Goal: Task Accomplishment & Management: Use online tool/utility

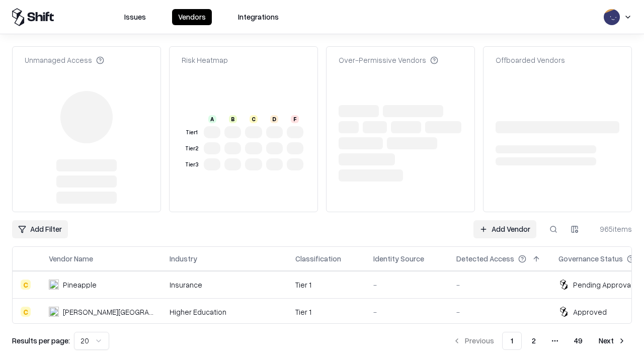
click at [505, 220] on link "Add Vendor" at bounding box center [505, 229] width 63 height 18
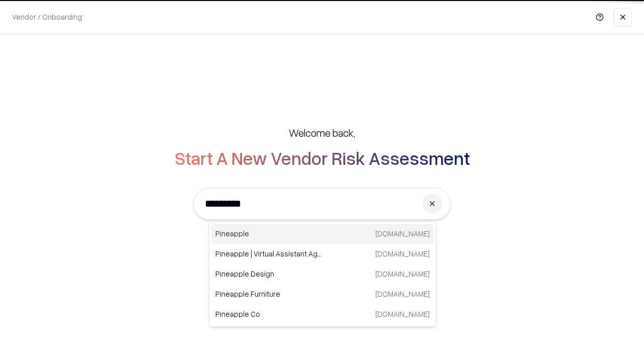
click at [323, 234] on div "Pineapple [DOMAIN_NAME]" at bounding box center [322, 234] width 222 height 20
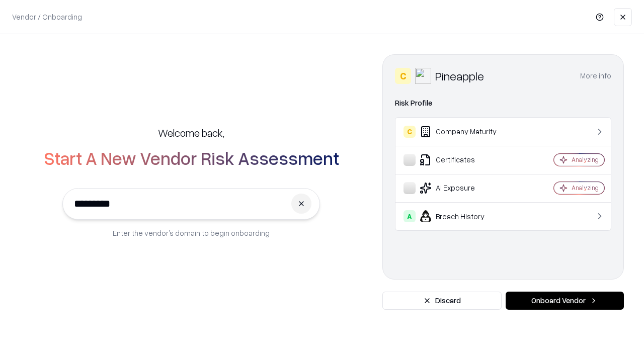
type input "*********"
click at [565, 301] on button "Onboard Vendor" at bounding box center [565, 301] width 118 height 18
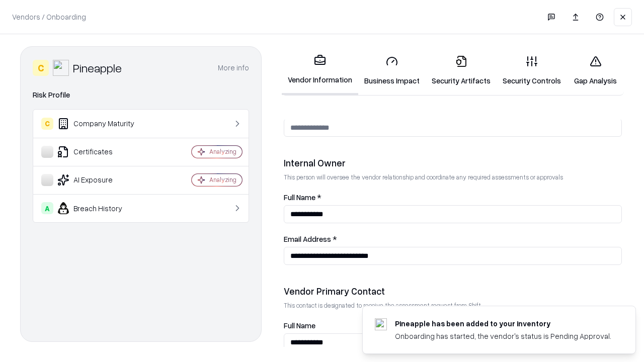
scroll to position [521, 0]
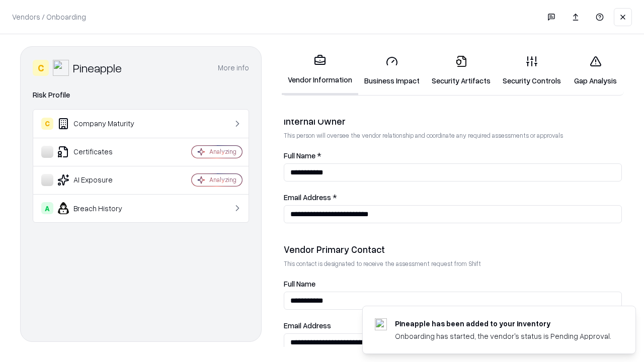
click at [392, 70] on link "Business Impact" at bounding box center [391, 70] width 67 height 47
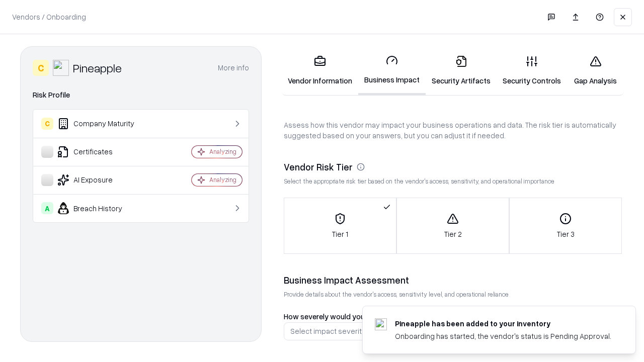
click at [461, 70] on link "Security Artifacts" at bounding box center [461, 70] width 71 height 47
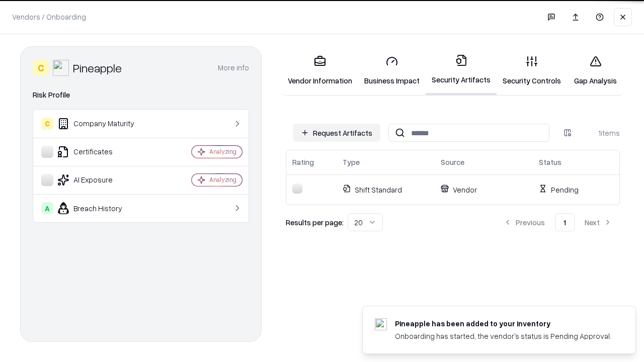
click at [337, 133] on button "Request Artifacts" at bounding box center [337, 133] width 88 height 18
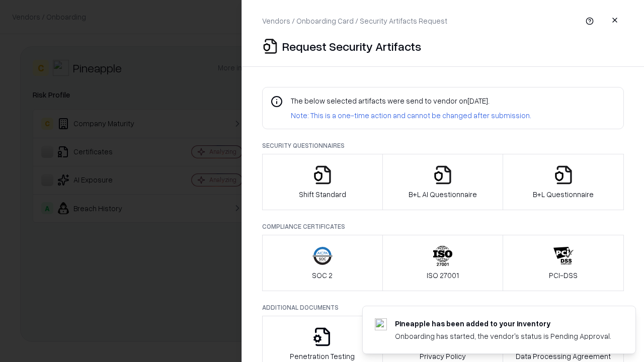
click at [322, 182] on icon "button" at bounding box center [323, 175] width 20 height 20
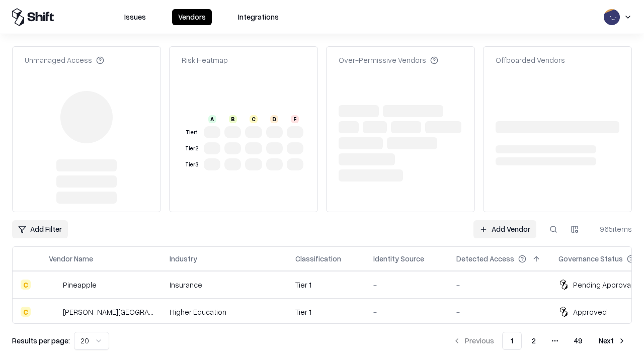
click at [505, 220] on link "Add Vendor" at bounding box center [505, 229] width 63 height 18
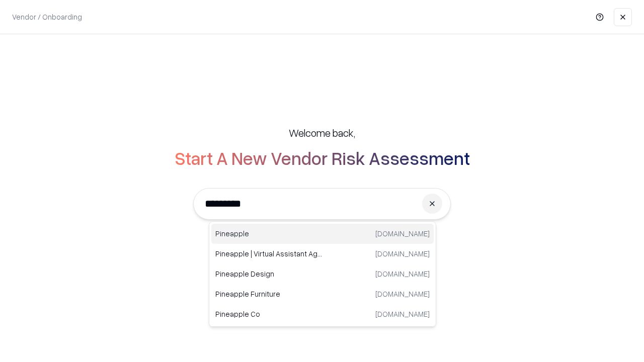
click at [323, 234] on div "Pineapple [DOMAIN_NAME]" at bounding box center [322, 234] width 222 height 20
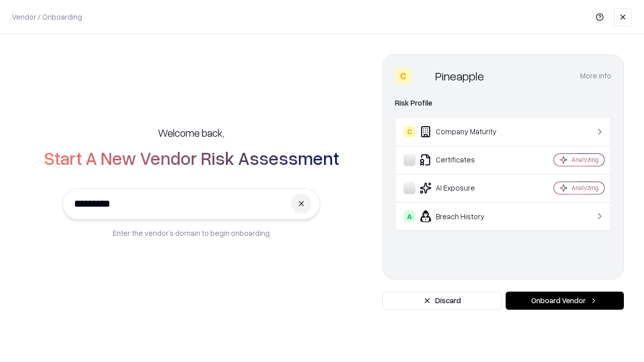
type input "*********"
click at [565, 301] on button "Onboard Vendor" at bounding box center [565, 301] width 118 height 18
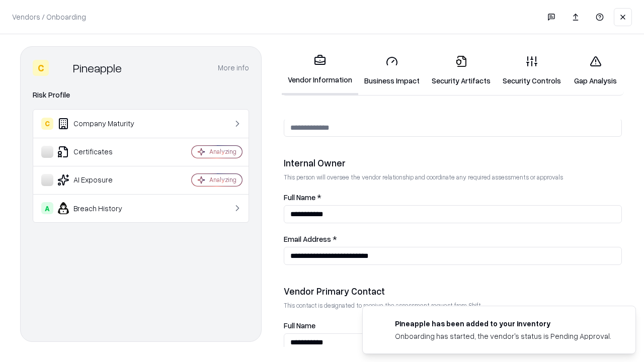
scroll to position [521, 0]
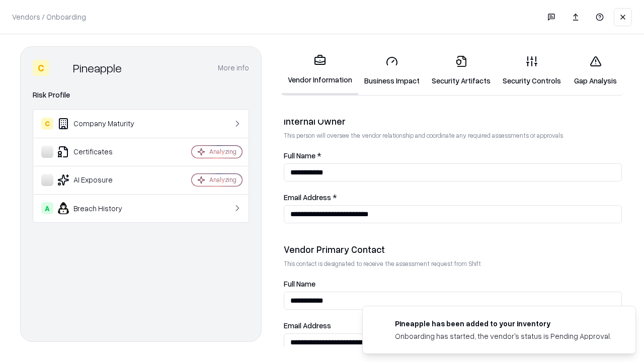
click at [595, 70] on link "Gap Analysis" at bounding box center [595, 70] width 57 height 47
